Goal: Complete application form

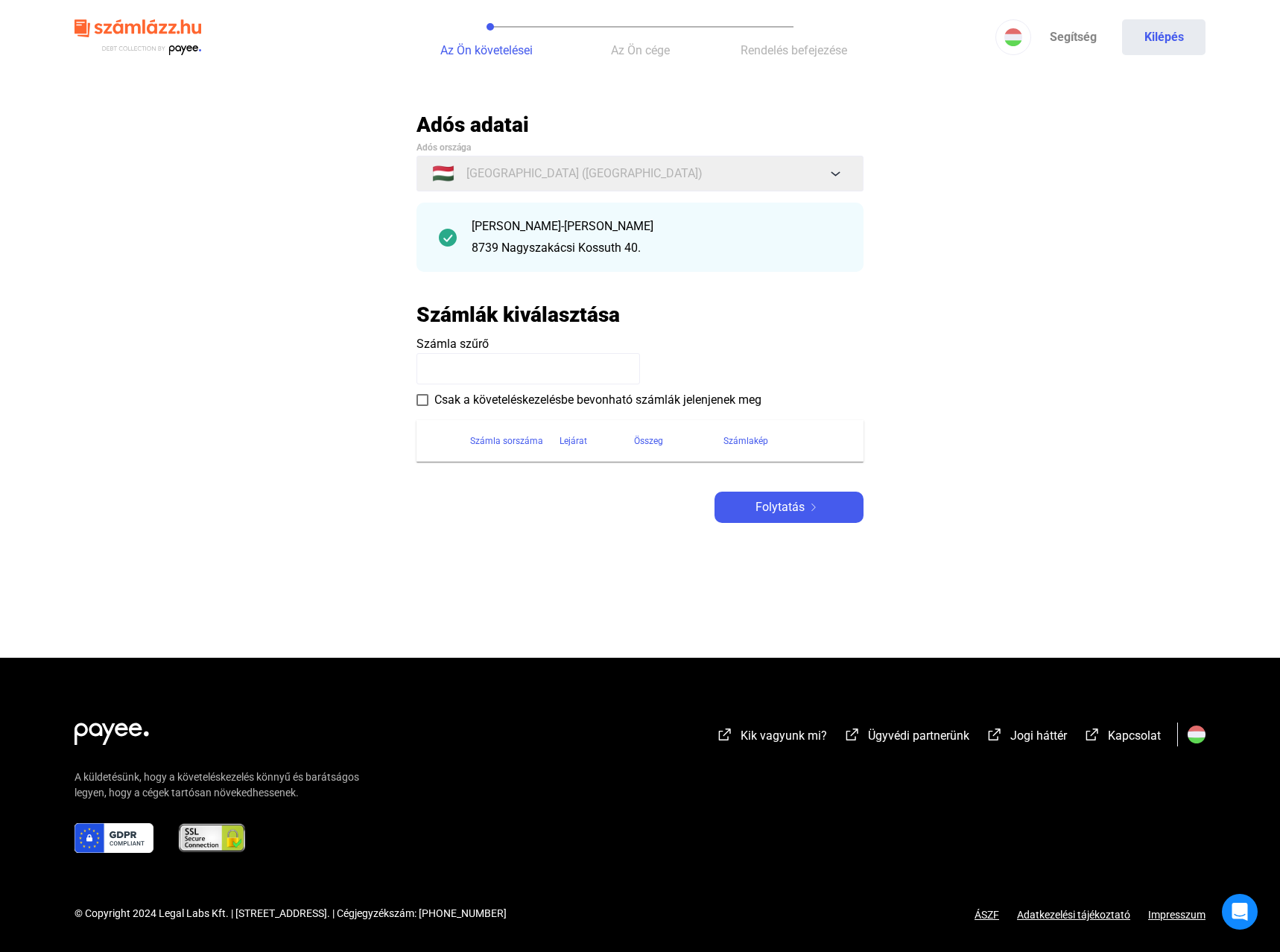
click at [453, 375] on input at bounding box center [528, 368] width 223 height 31
paste input "**********"
click at [758, 514] on span "Folytatás" at bounding box center [779, 508] width 49 height 18
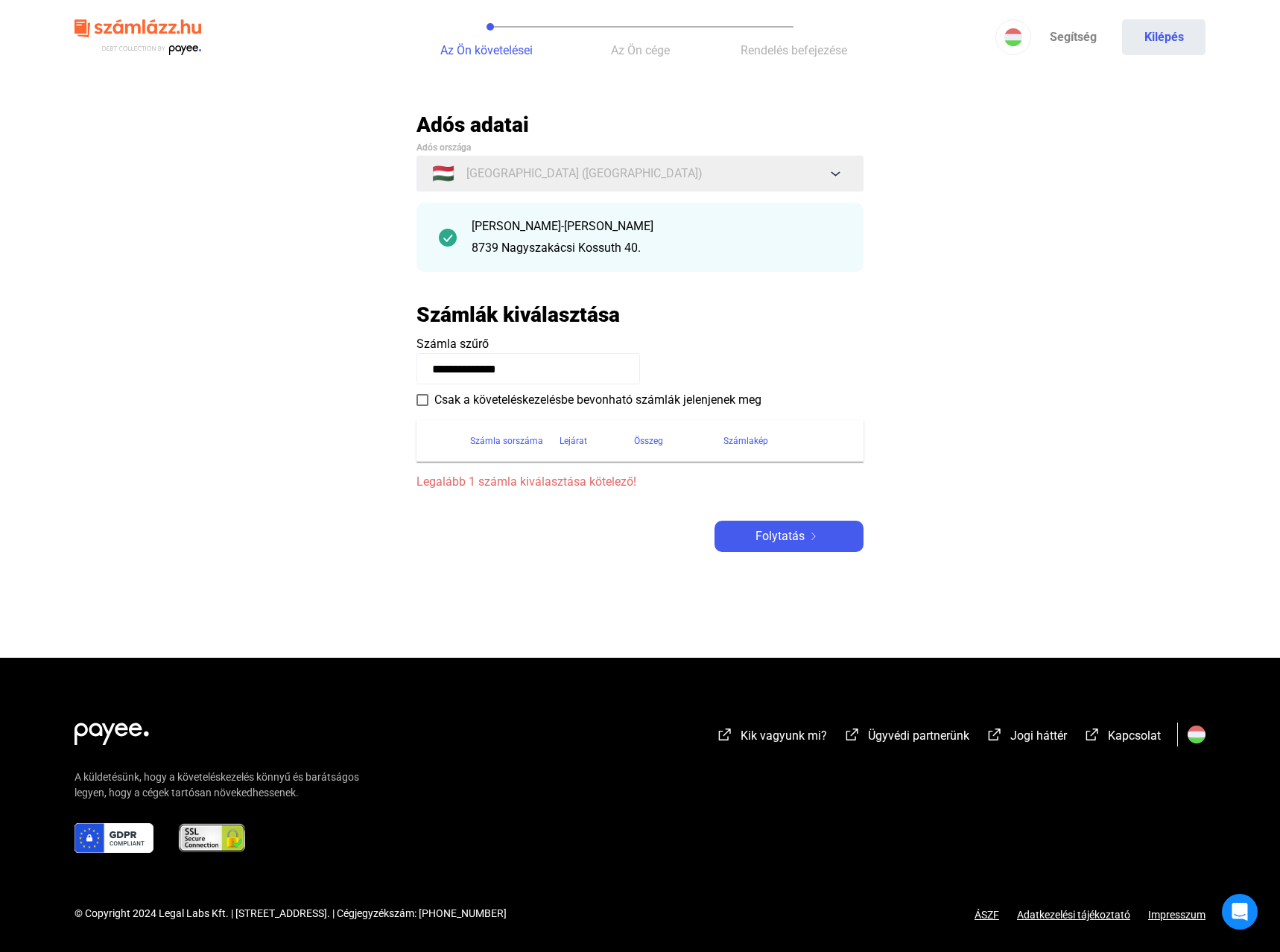
drag, startPoint x: 487, startPoint y: 366, endPoint x: 345, endPoint y: 371, distance: 142.1
click at [345, 371] on main "**********" at bounding box center [640, 384] width 1280 height 546
type input "*****"
click at [772, 548] on button "Folytatás" at bounding box center [788, 536] width 149 height 31
drag, startPoint x: 577, startPoint y: 484, endPoint x: 566, endPoint y: 466, distance: 21.1
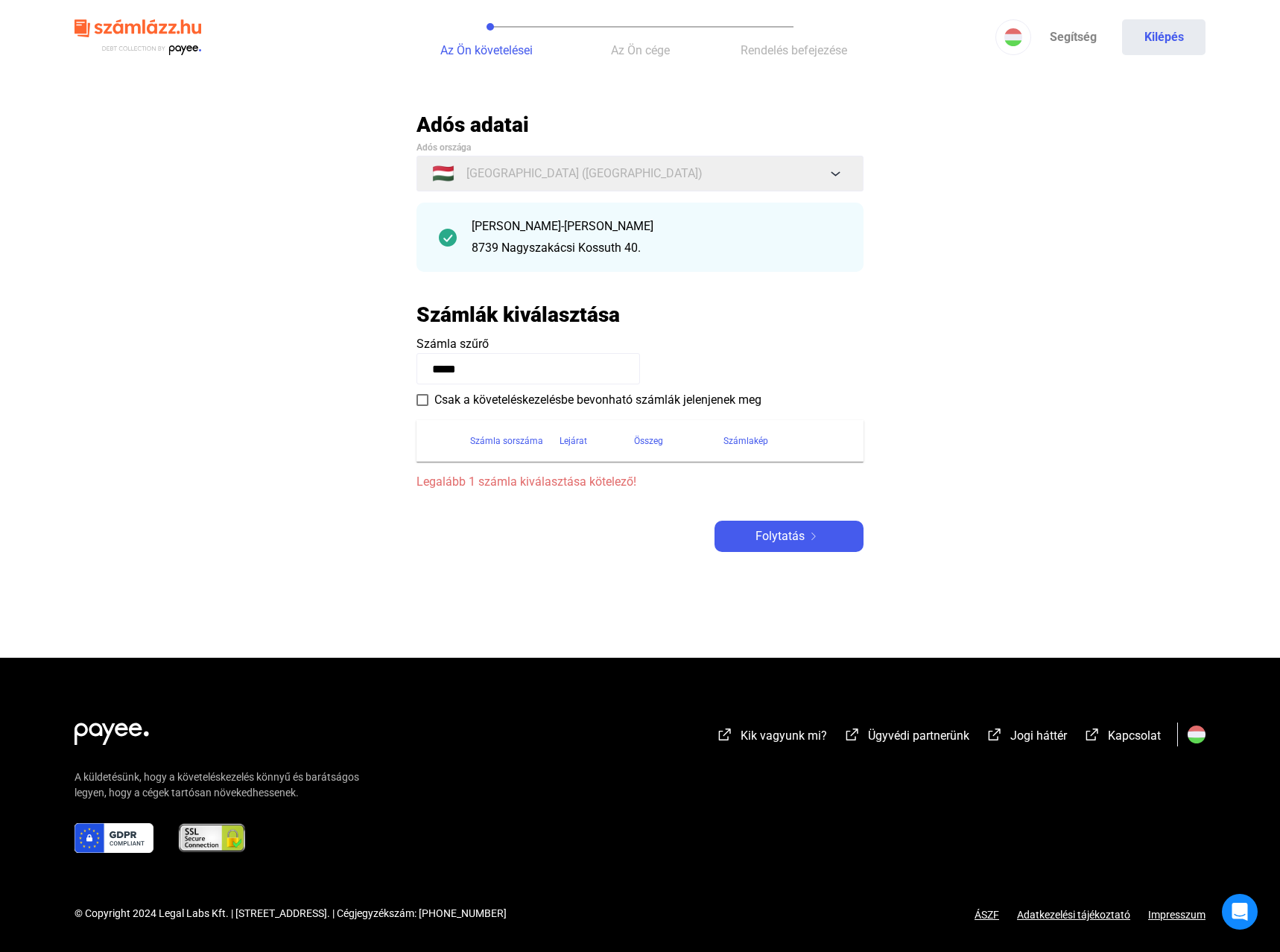
click at [577, 483] on span "Legalább 1 számla kiválasztása kötelező!" at bounding box center [640, 482] width 447 height 18
click at [530, 372] on input "*****" at bounding box center [528, 368] width 223 height 31
click at [529, 372] on input "*****" at bounding box center [528, 368] width 223 height 31
click at [855, 321] on div "Számlák kiválasztása" at bounding box center [640, 315] width 447 height 26
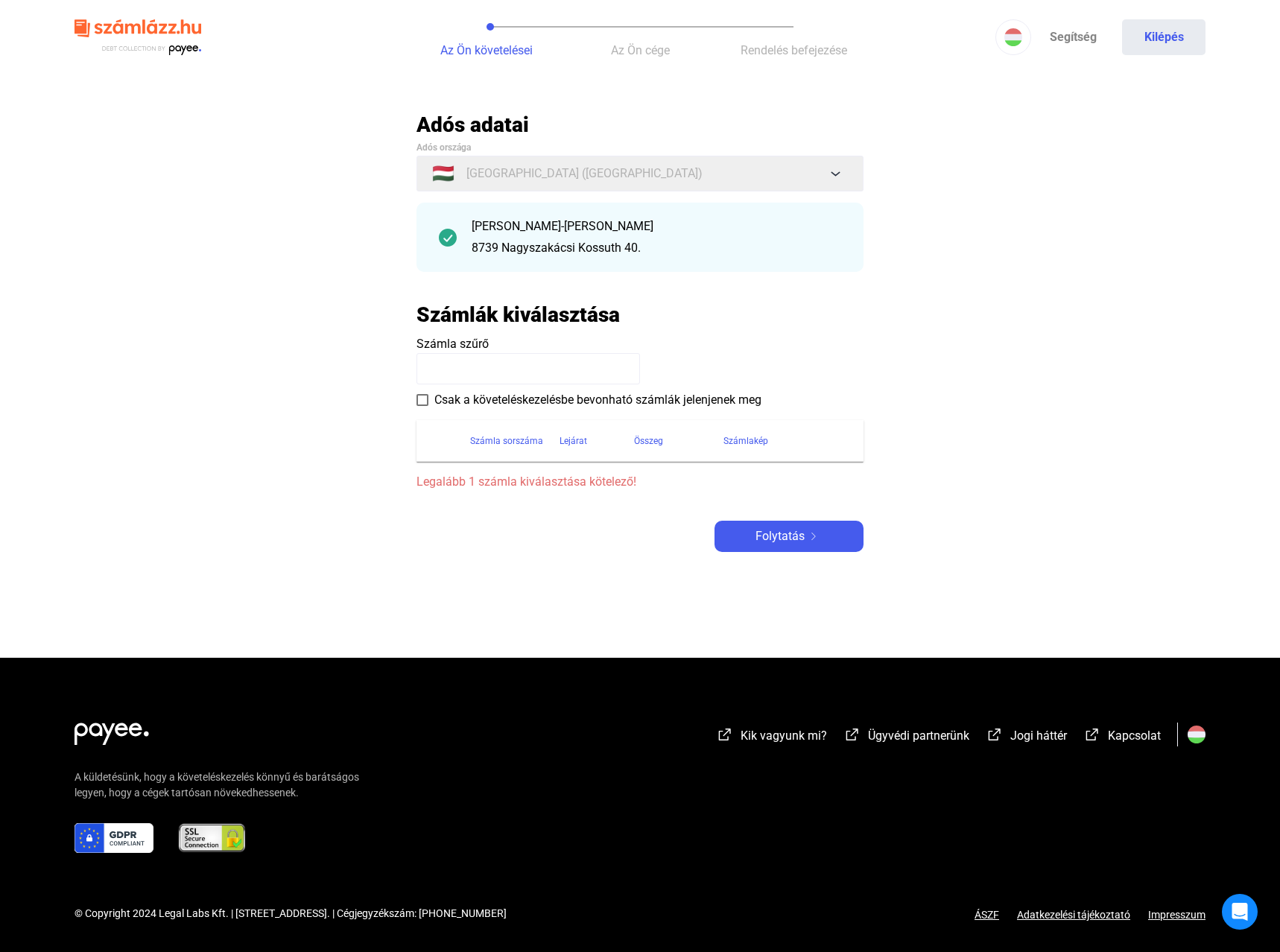
click at [566, 235] on div "[PERSON_NAME]-[PERSON_NAME]" at bounding box center [656, 226] width 369 height 18
click at [576, 254] on div "8739 Nagyszakácsi Kossuth 40." at bounding box center [656, 249] width 369 height 18
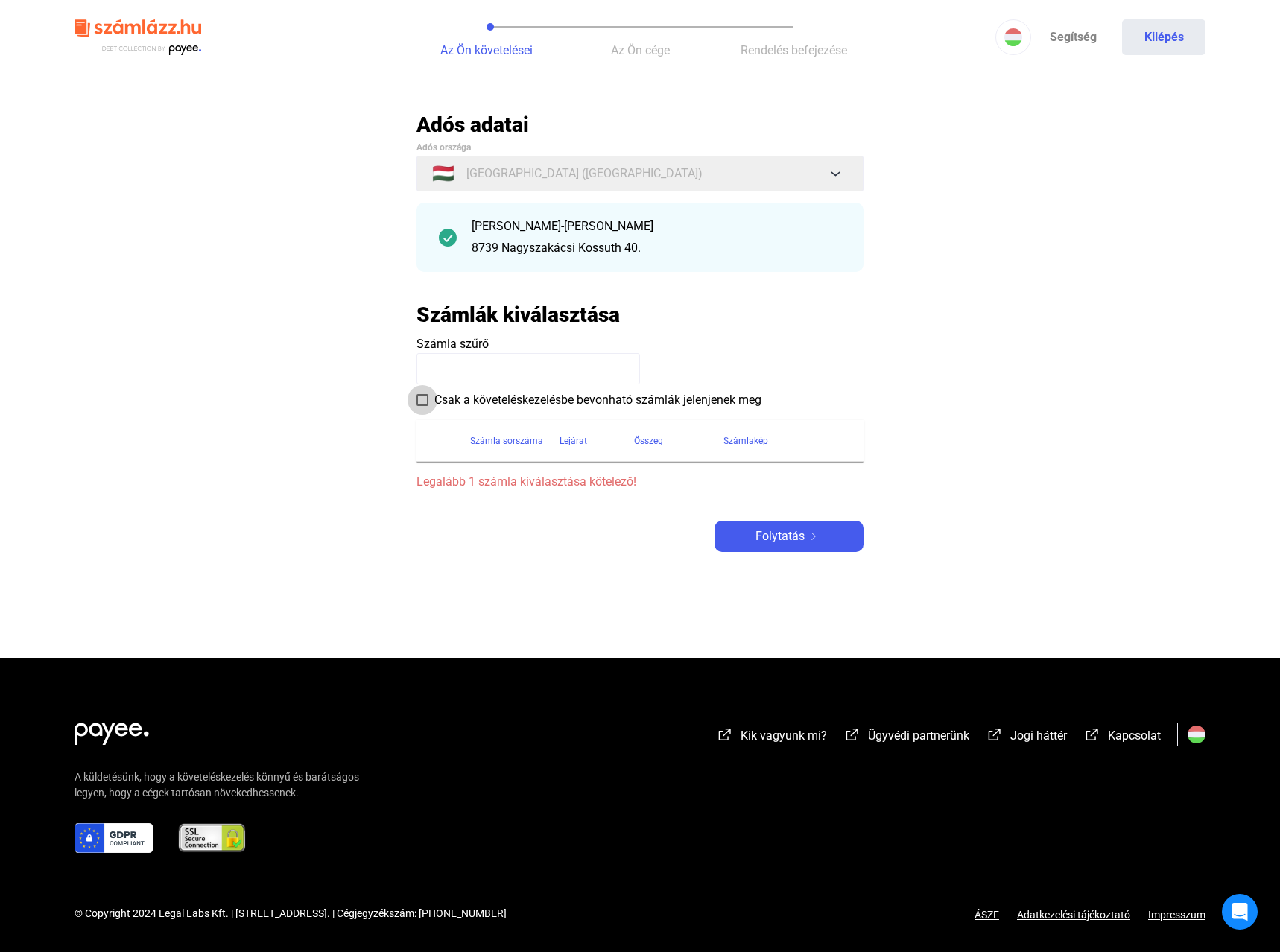
click at [419, 401] on span at bounding box center [422, 400] width 12 height 12
click at [420, 403] on span at bounding box center [422, 400] width 12 height 12
click at [809, 531] on div "Folytatás" at bounding box center [788, 536] width 140 height 18
click at [743, 530] on div "Folytatás" at bounding box center [788, 536] width 140 height 18
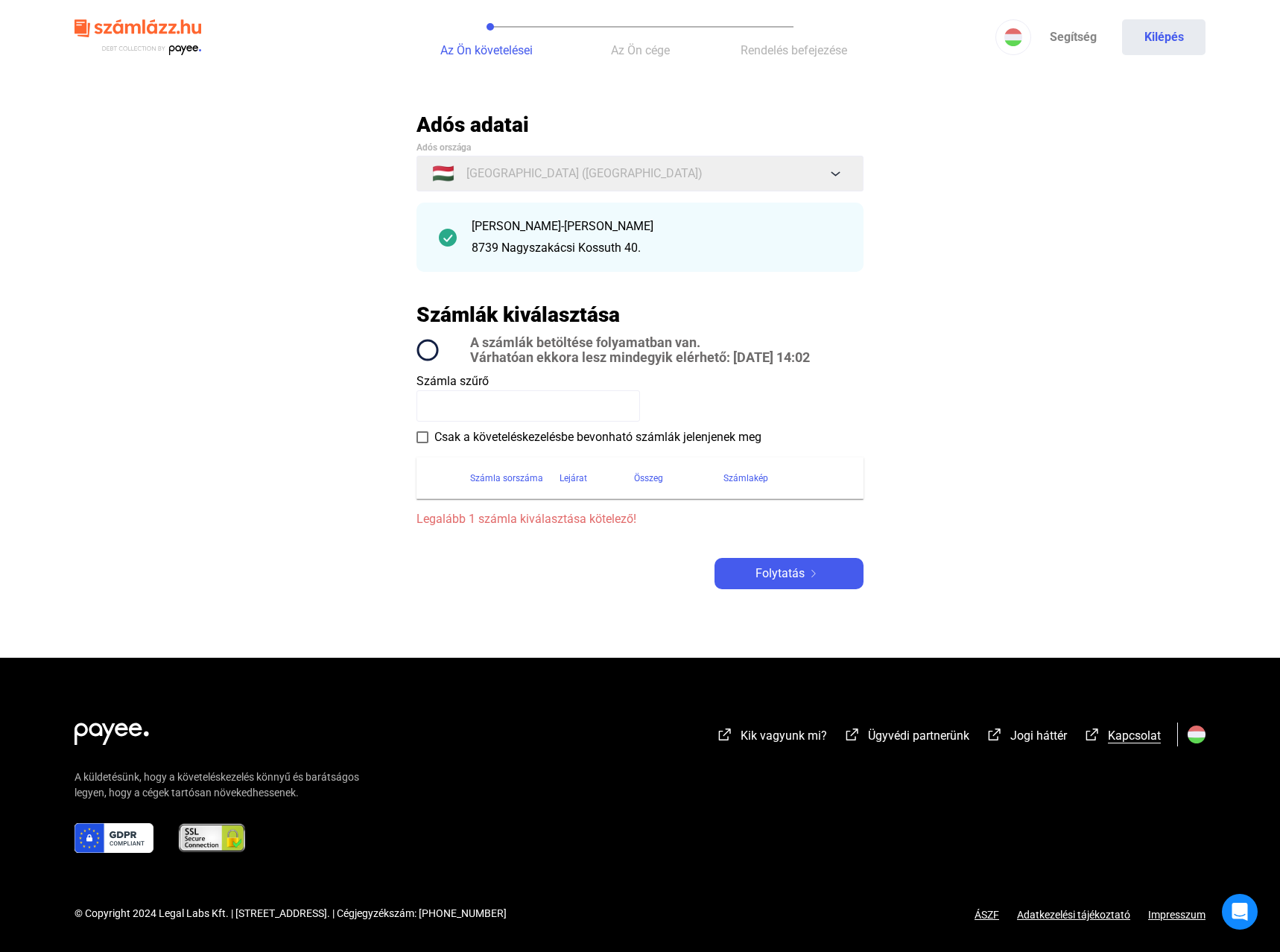
click at [1152, 736] on span "Kapcsolat" at bounding box center [1133, 736] width 53 height 14
click at [1184, 37] on button "Kilépés" at bounding box center [1163, 38] width 83 height 36
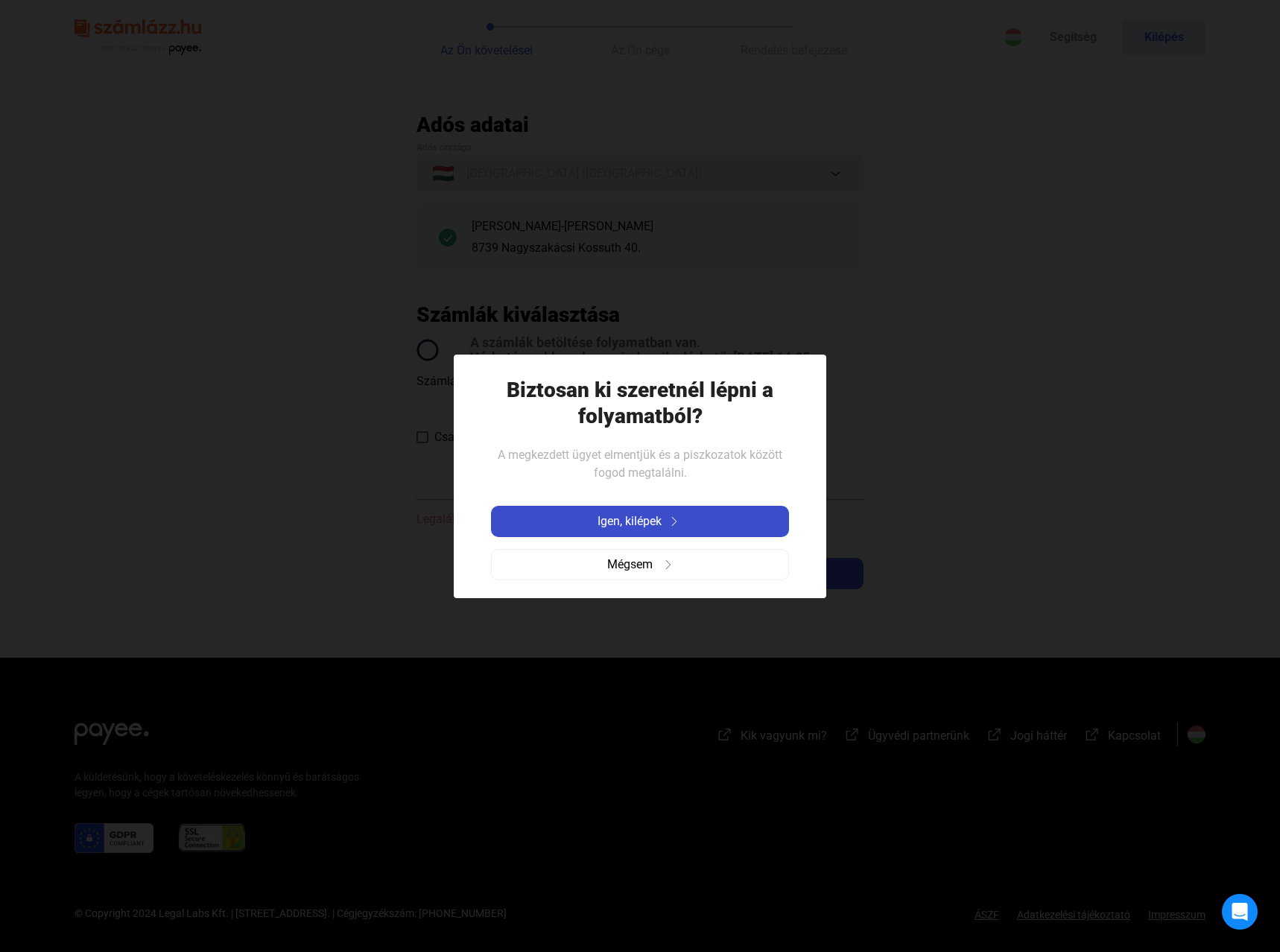
click at [653, 525] on span "Igen, kilépek" at bounding box center [629, 521] width 64 height 18
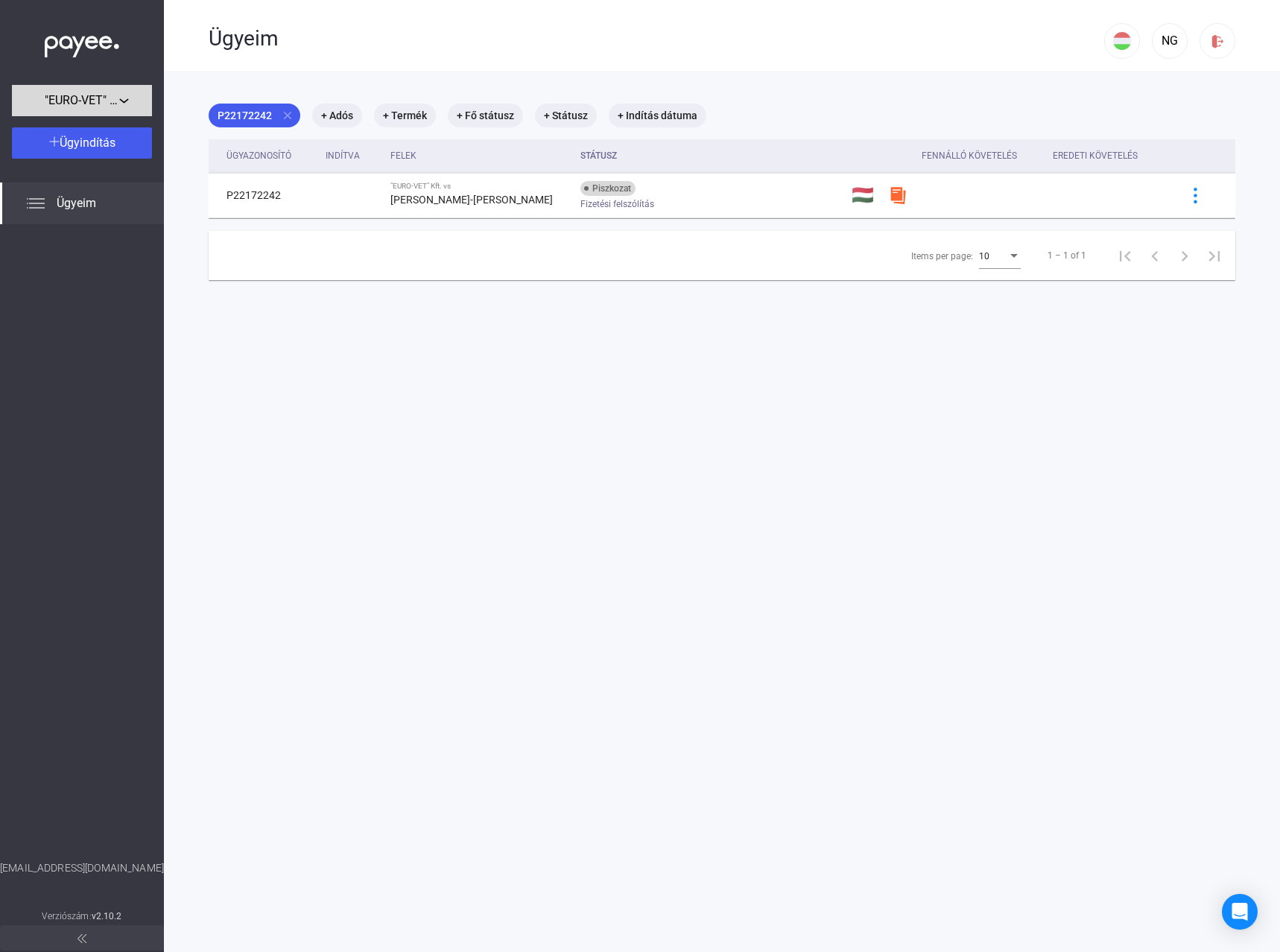
click at [114, 97] on span ""EURO-VET" Kft." at bounding box center [81, 101] width 74 height 18
click at [1166, 70] on div at bounding box center [640, 476] width 1280 height 952
click at [1166, 40] on div "NG" at bounding box center [1169, 41] width 25 height 18
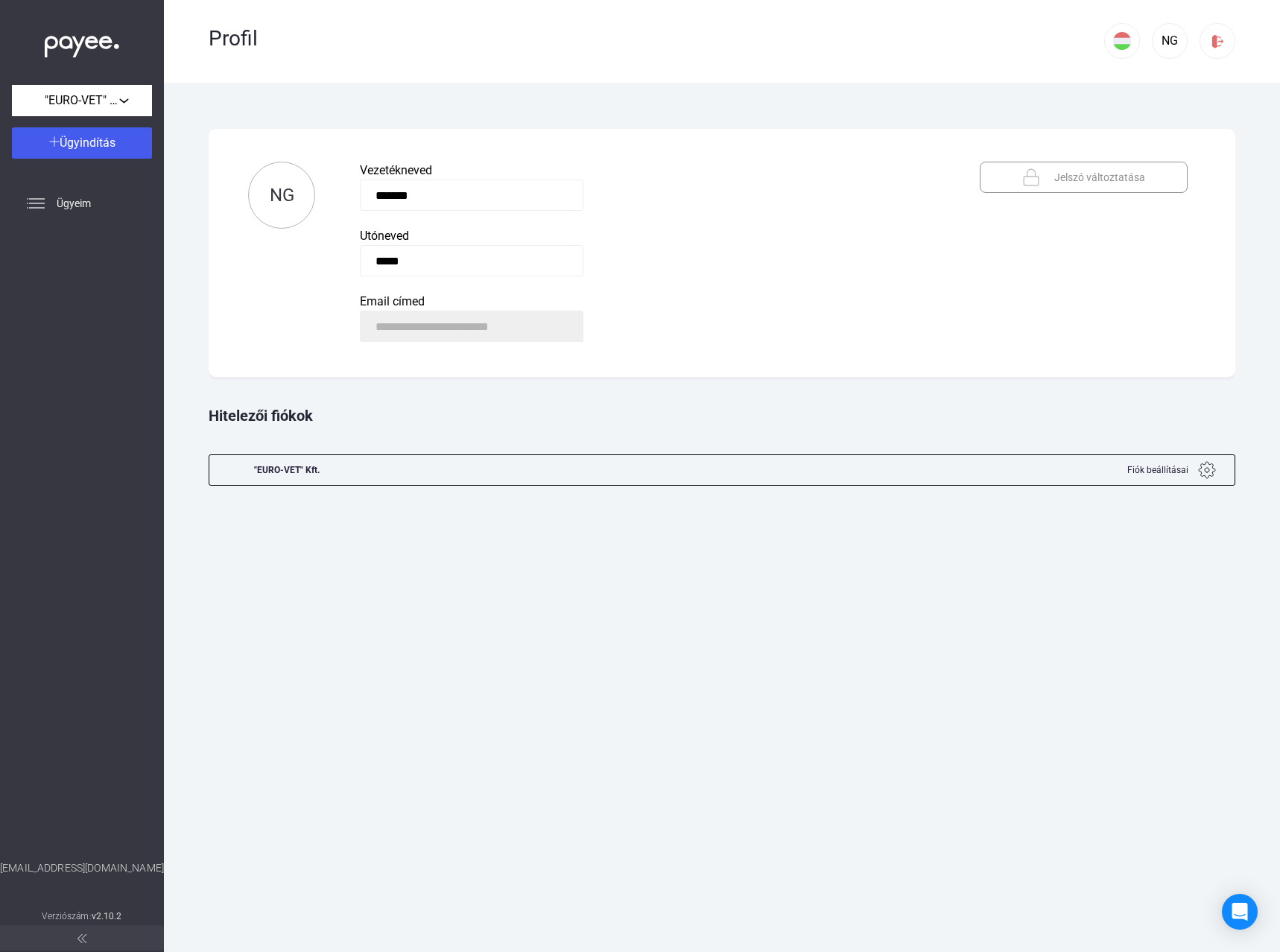
click at [1208, 468] on img at bounding box center [1207, 470] width 18 height 18
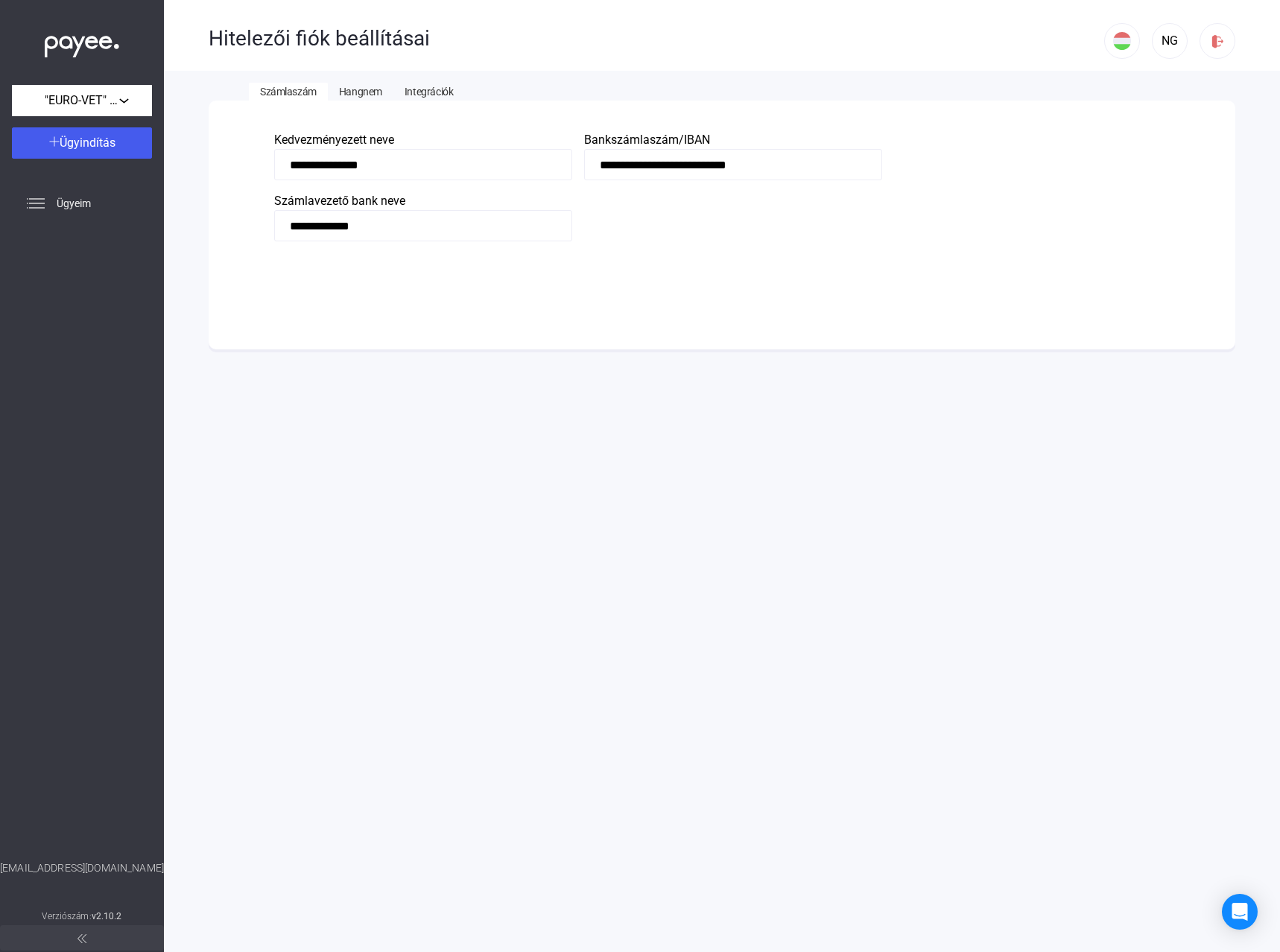
click at [349, 91] on span "Hangnem" at bounding box center [360, 91] width 43 height 12
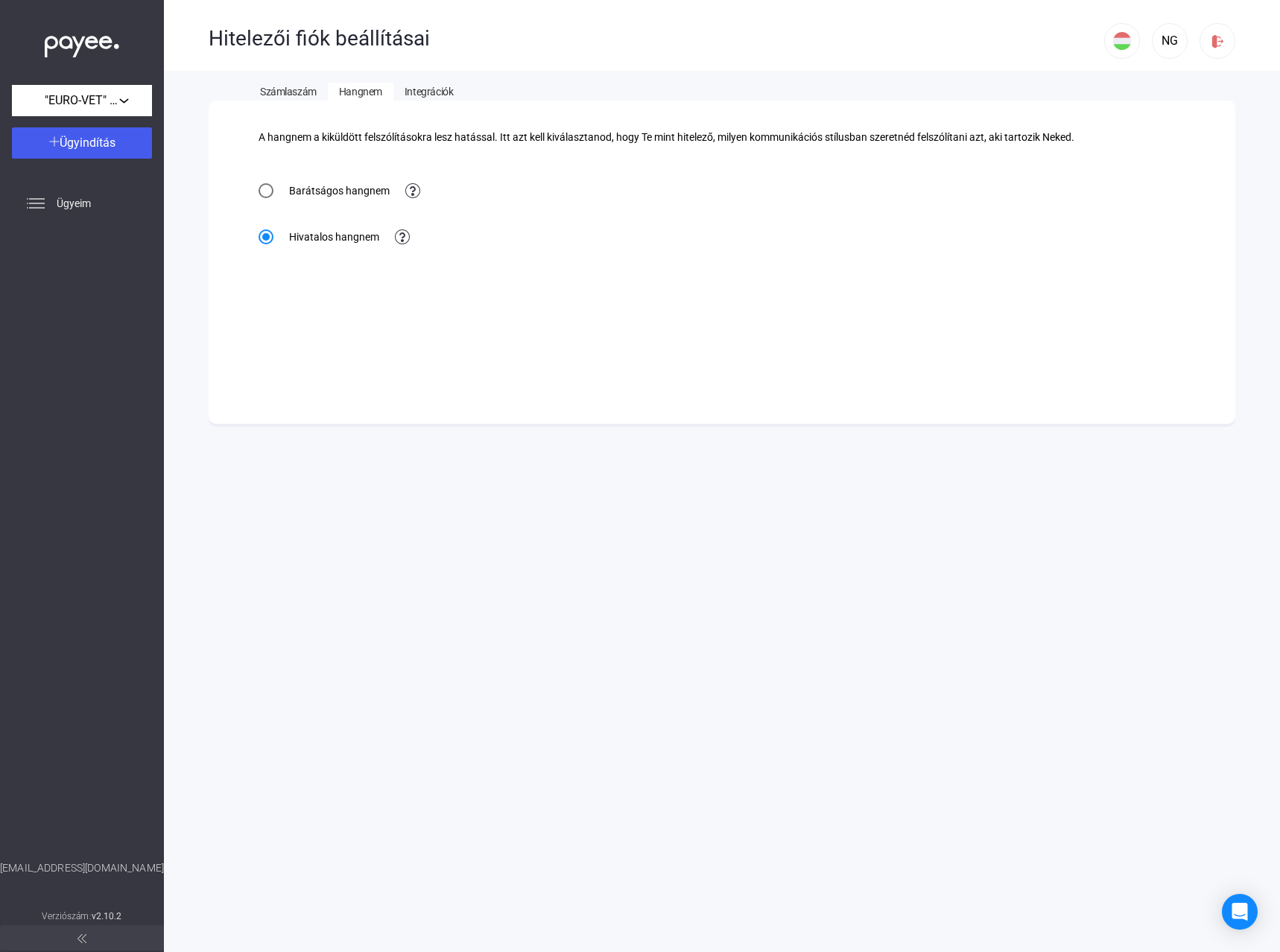
click at [438, 89] on span "Integrációk" at bounding box center [429, 91] width 48 height 12
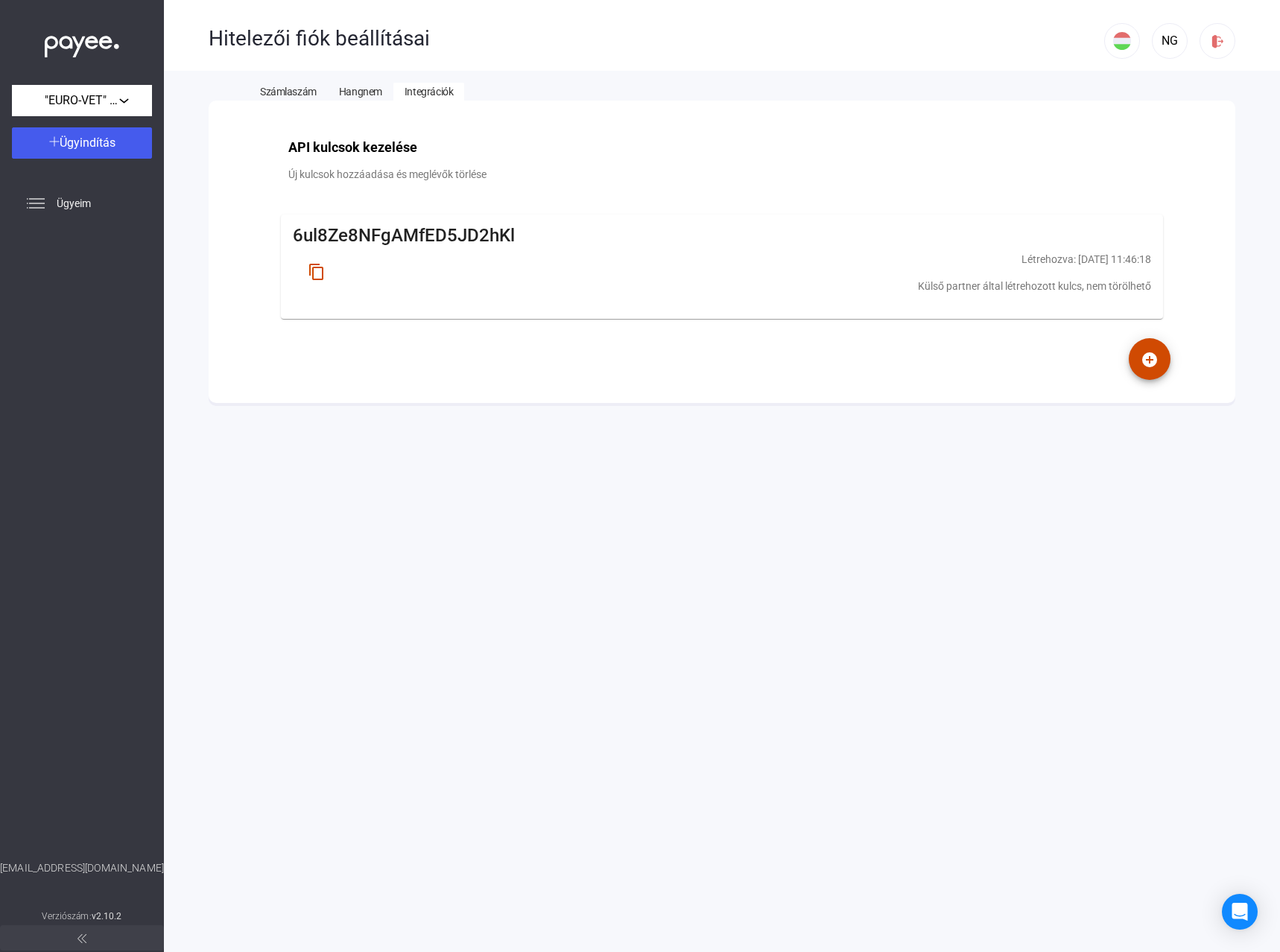
click at [279, 86] on span "Számlaszám" at bounding box center [288, 91] width 56 height 12
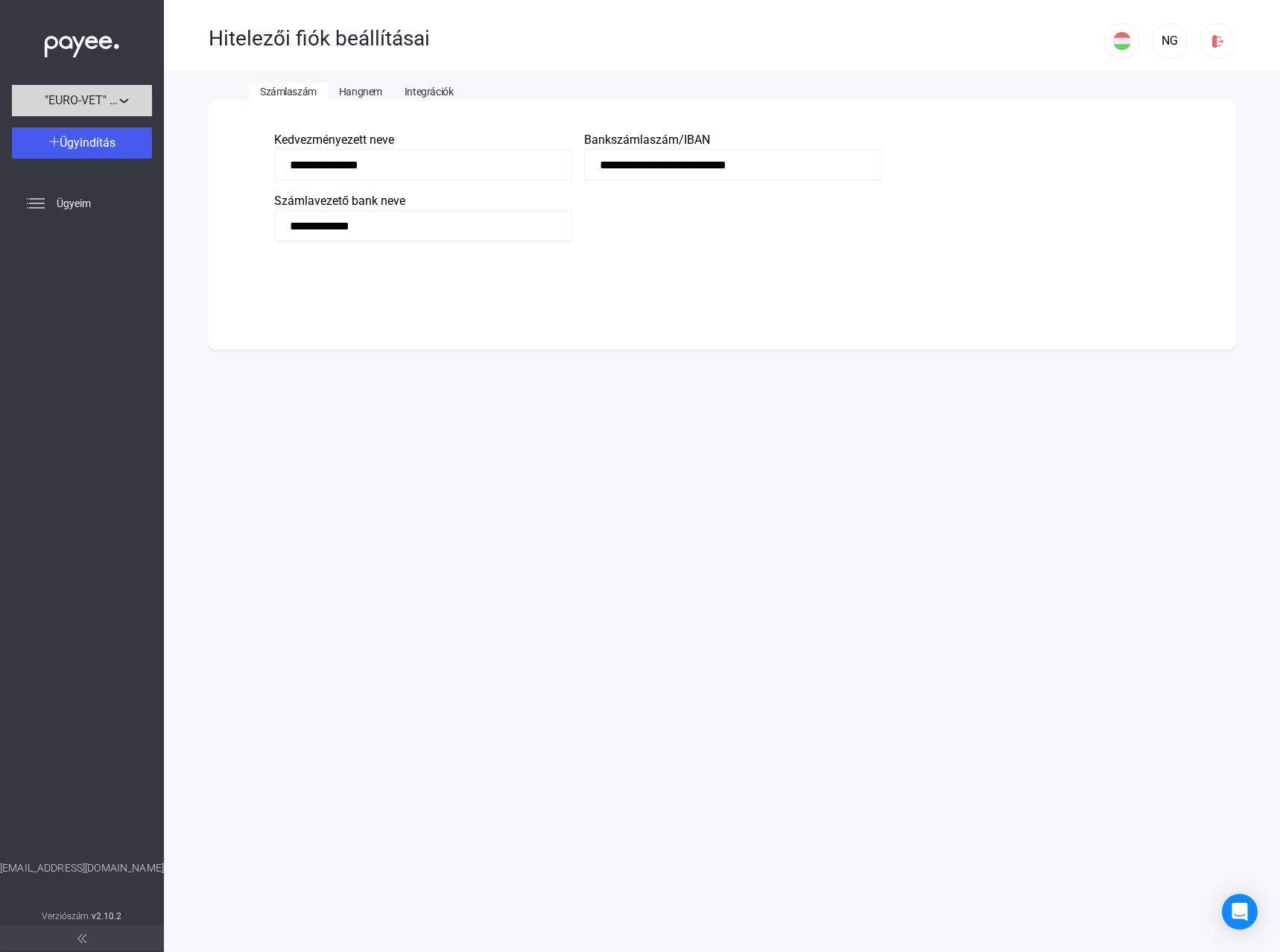
click at [125, 102] on div ""EURO-VET" Kft." at bounding box center [81, 101] width 131 height 19
drag, startPoint x: 214, startPoint y: 71, endPoint x: 223, endPoint y: 72, distance: 9.1
click at [215, 71] on div at bounding box center [640, 476] width 1280 height 952
click at [379, 91] on span "Hangnem" at bounding box center [360, 91] width 43 height 12
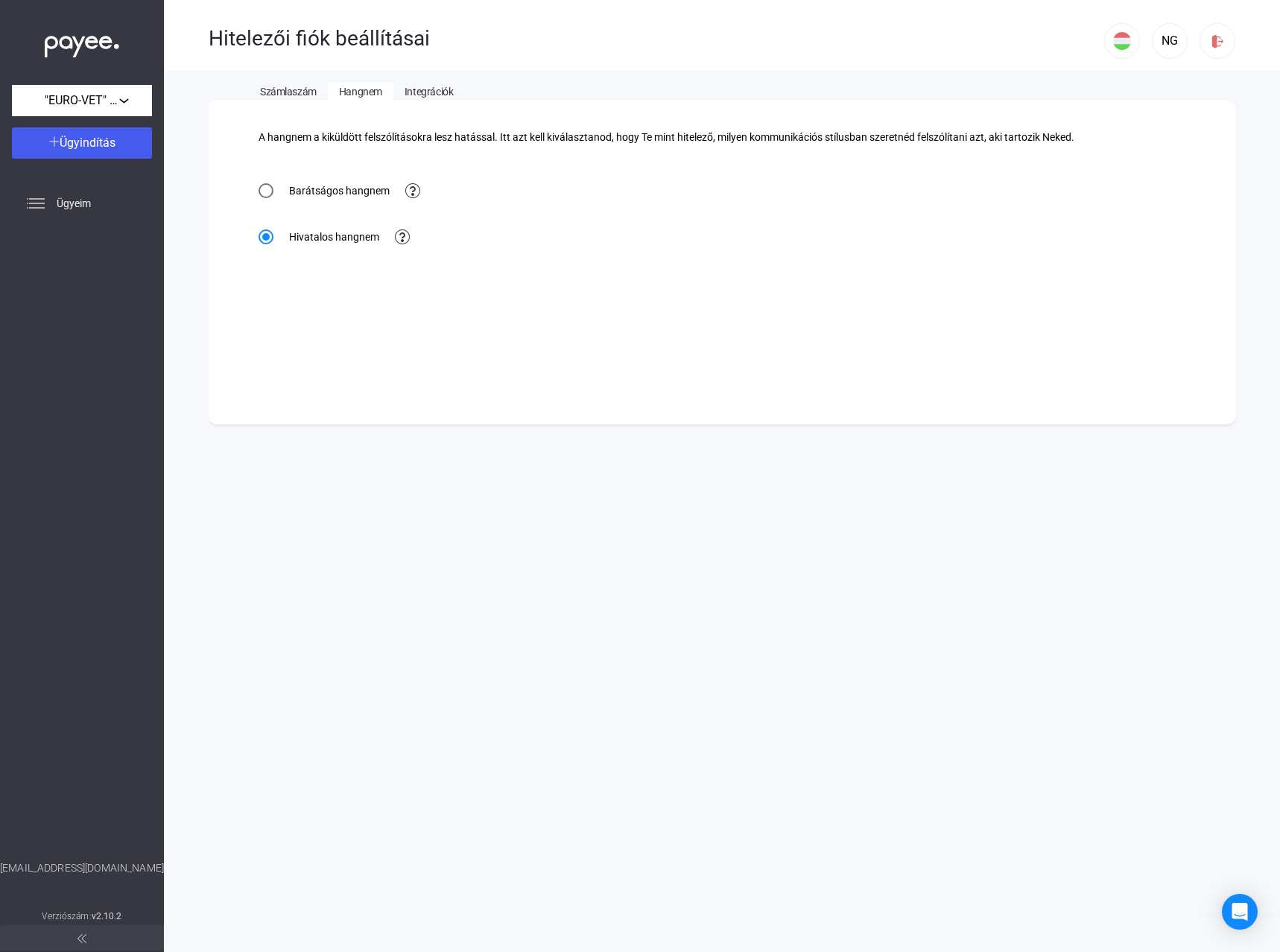
click at [437, 88] on span "Integrációk" at bounding box center [429, 91] width 48 height 12
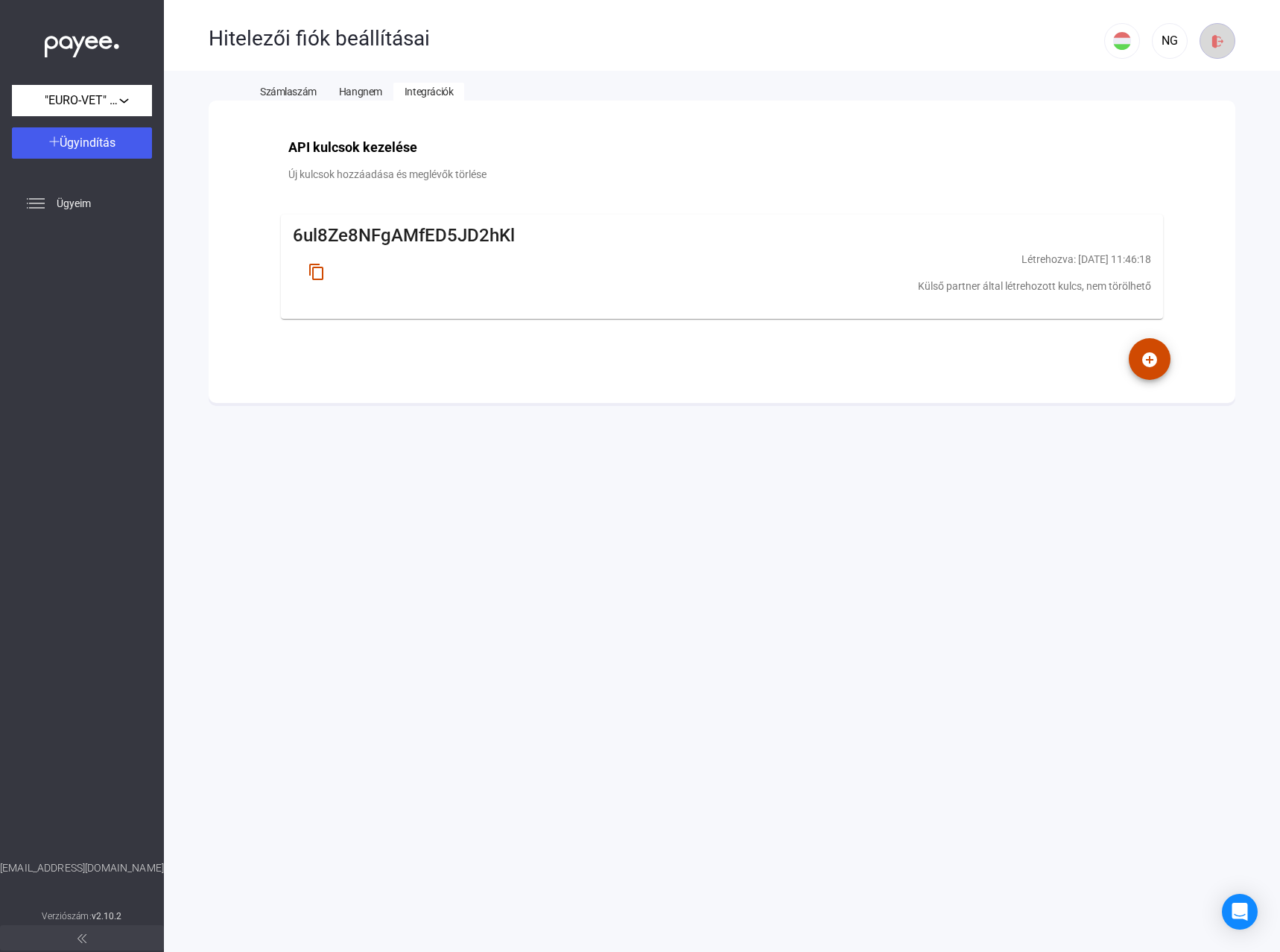
click at [1224, 44] on img at bounding box center [1218, 42] width 16 height 16
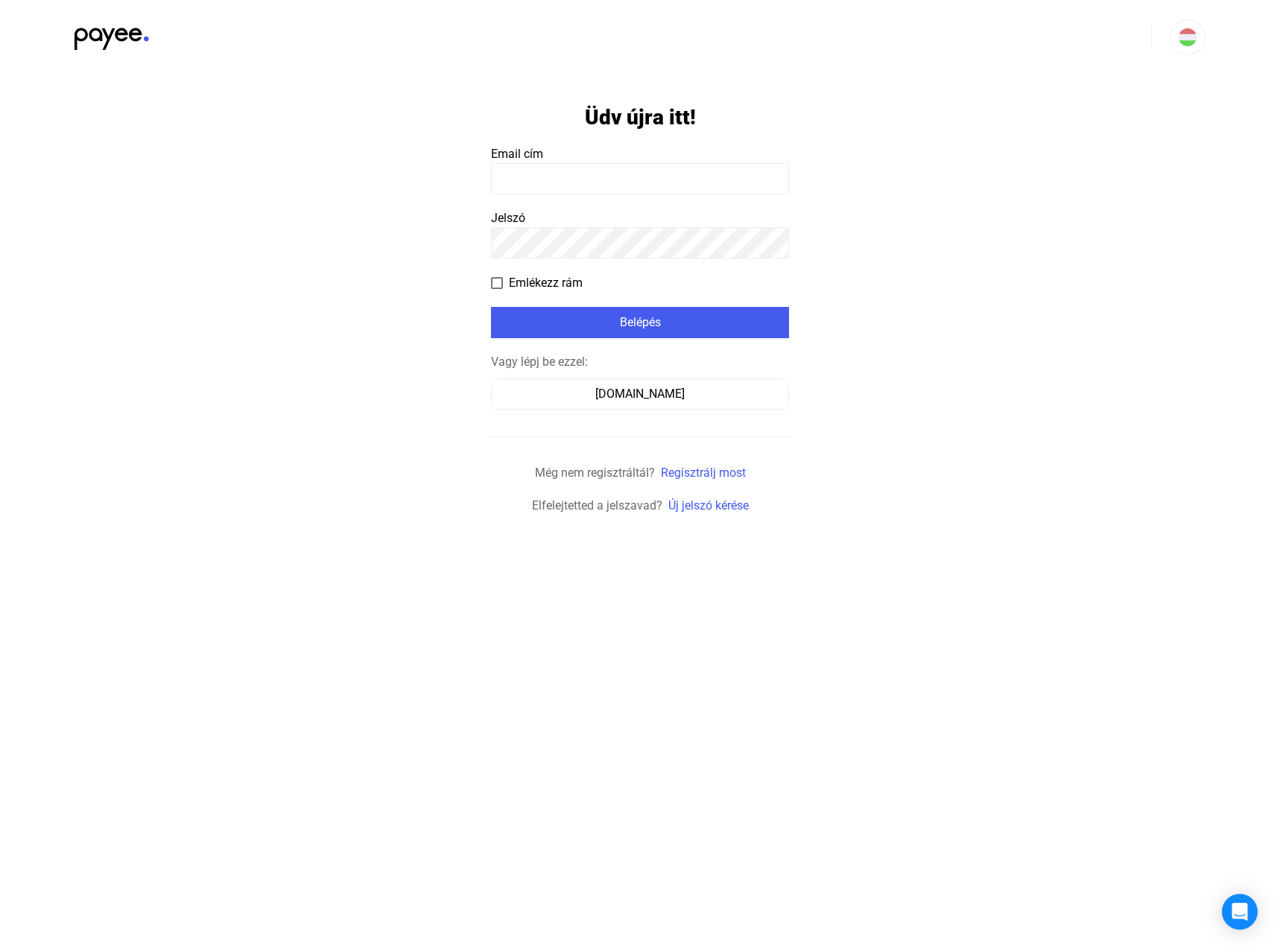
type input "**********"
click at [945, 399] on app-form-template "**********" at bounding box center [640, 294] width 1280 height 441
click at [656, 322] on div "Belépés" at bounding box center [639, 323] width 289 height 18
